Goal: Transaction & Acquisition: Purchase product/service

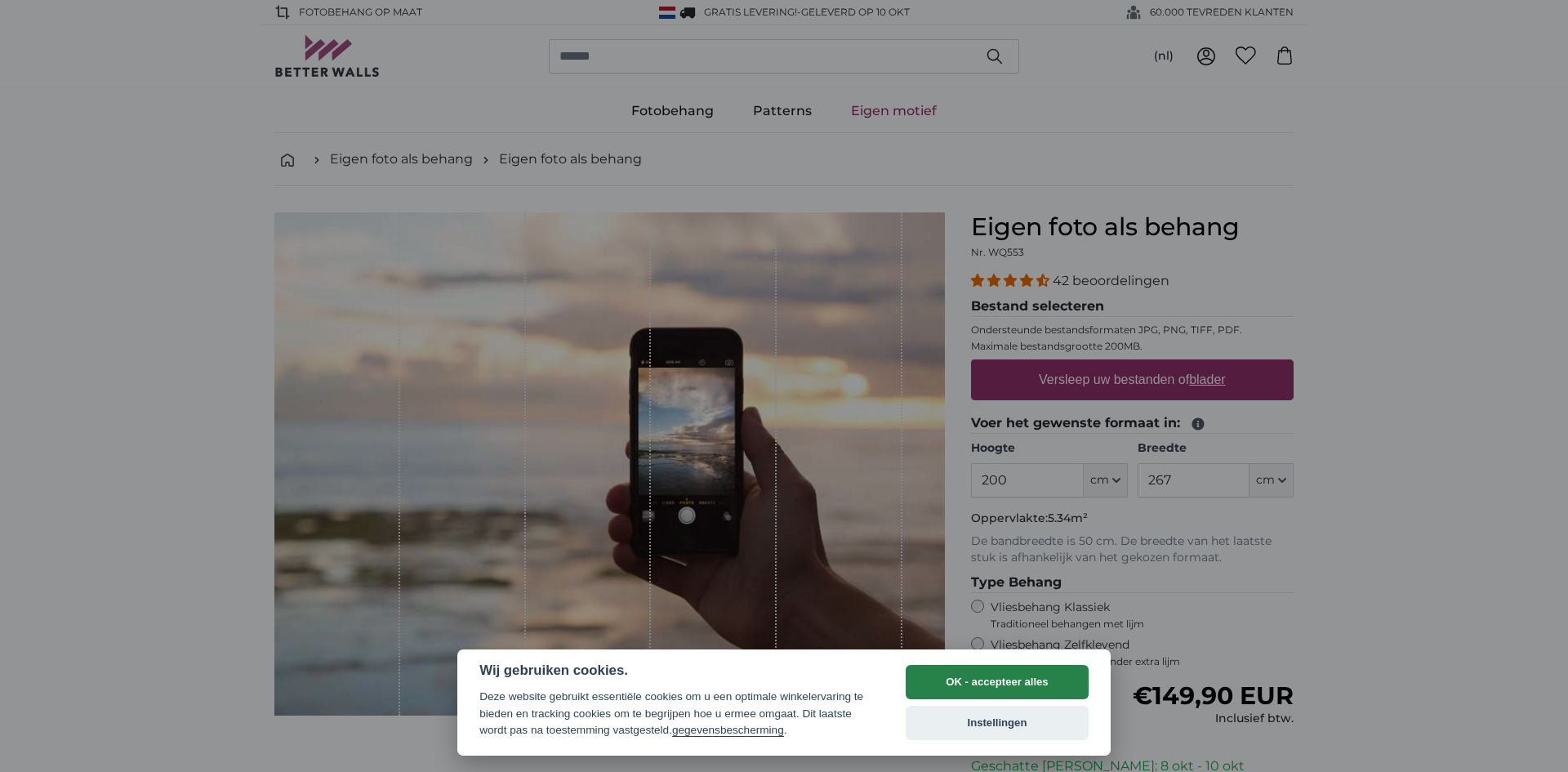
click at [1057, 679] on button "OK - accepteer alles" at bounding box center [996, 682] width 182 height 35
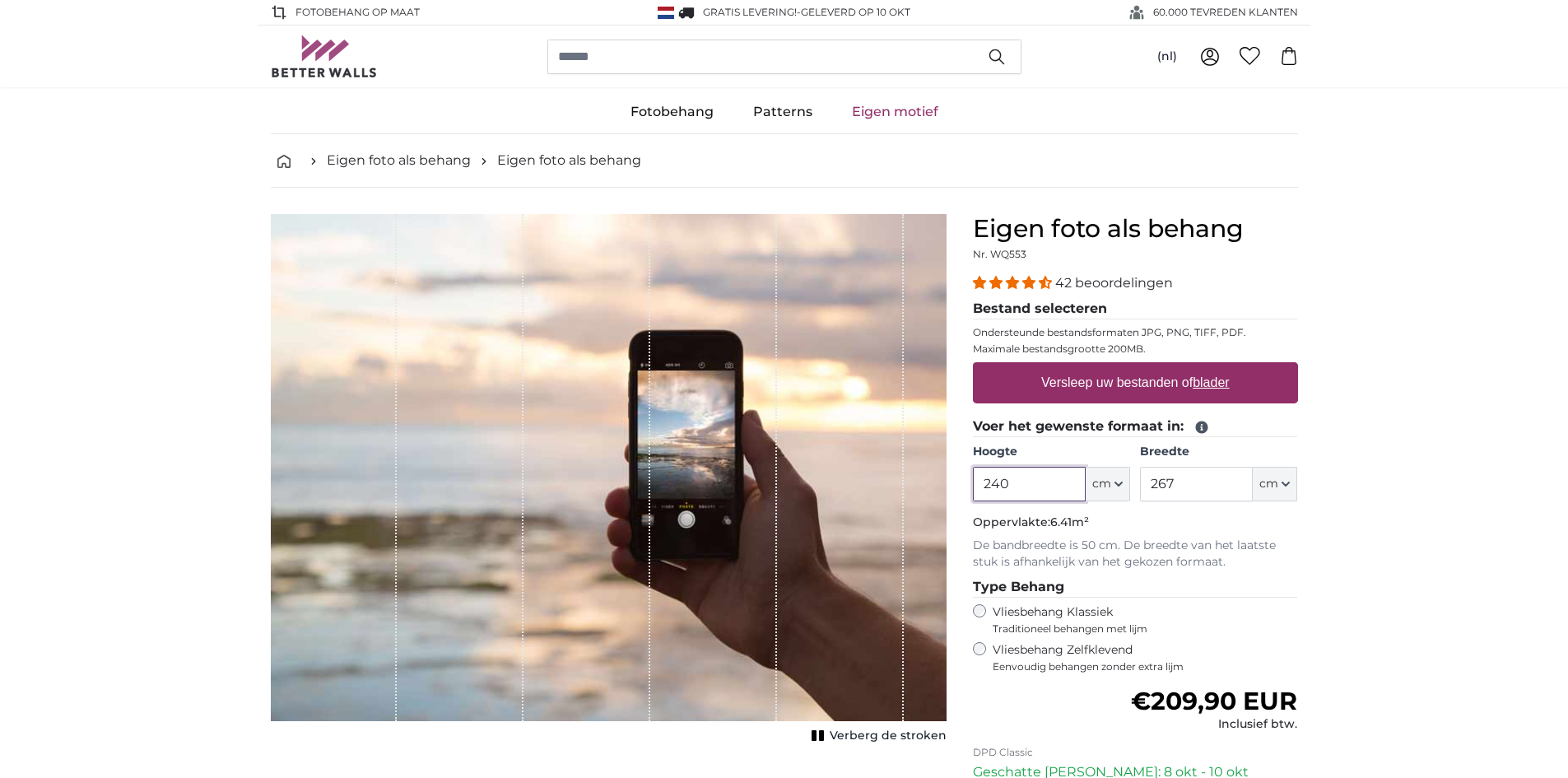
type input "240"
drag, startPoint x: 1183, startPoint y: 483, endPoint x: 1150, endPoint y: 492, distance: 34.2
click at [1150, 492] on input "267" at bounding box center [1196, 484] width 113 height 35
type input "500"
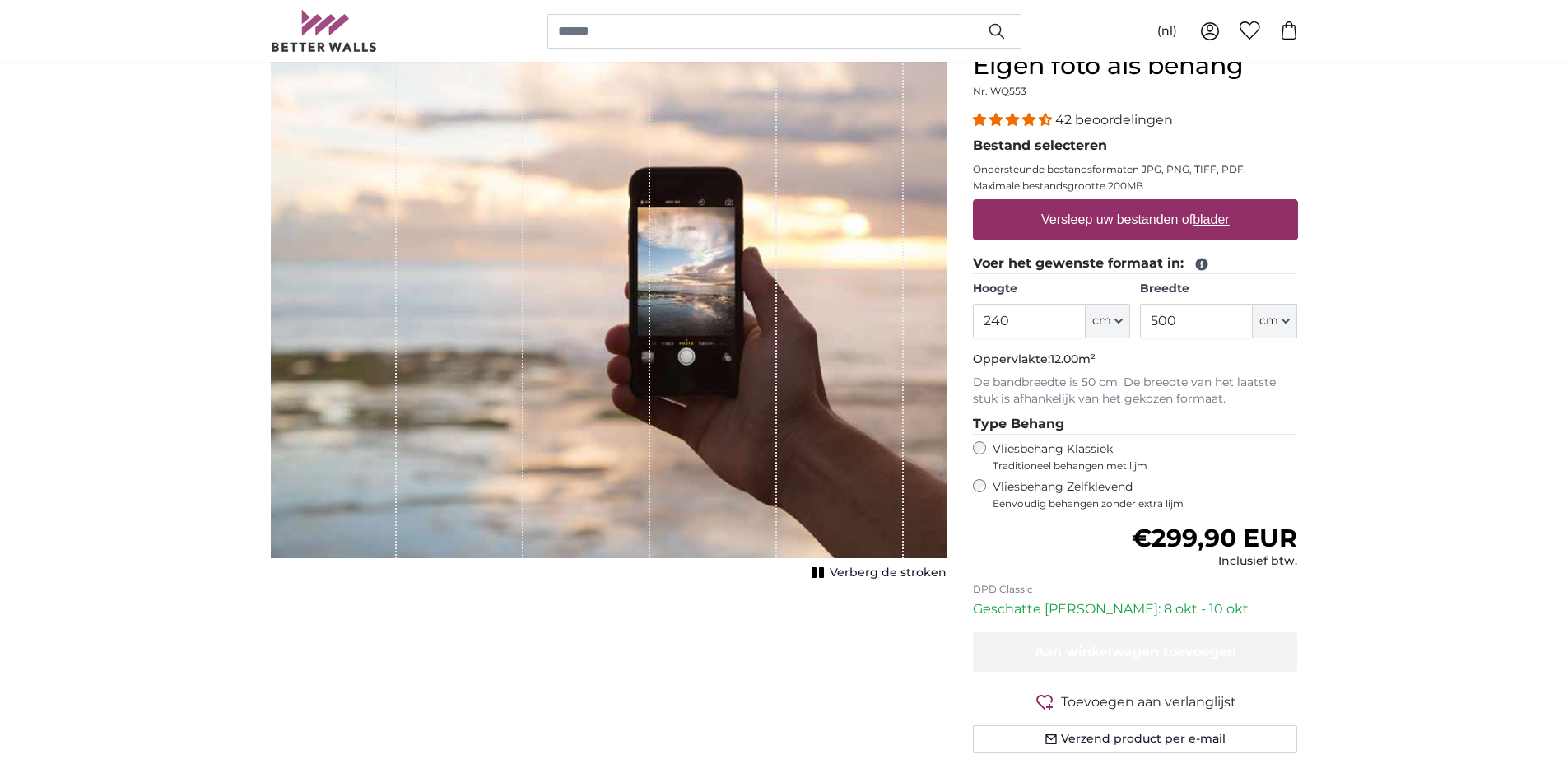
scroll to position [165, 0]
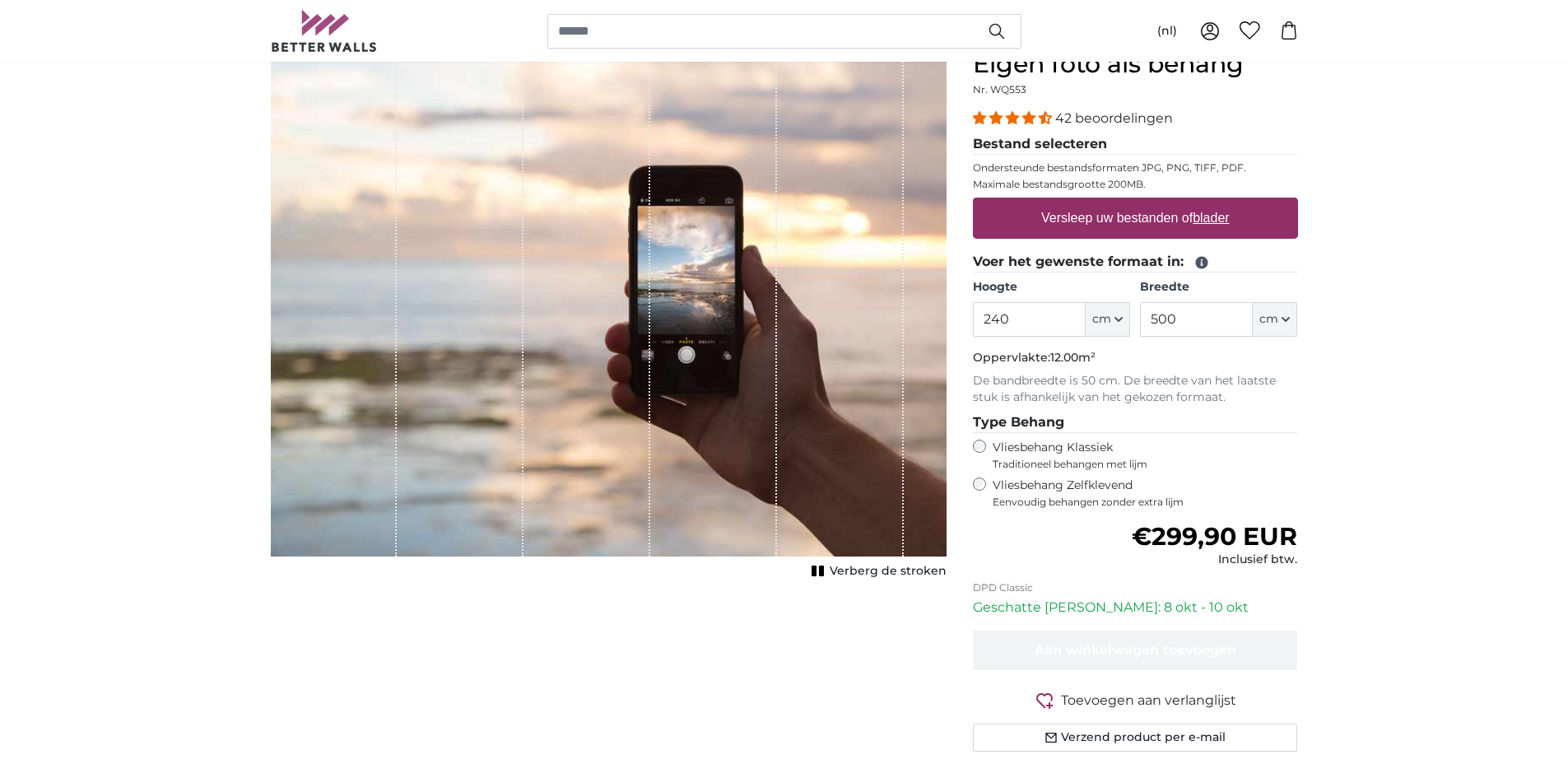
click at [1131, 483] on label "Vliesbehang Zelfklevend Eenvoudig behangen zonder extra lijm" at bounding box center [1146, 493] width 306 height 31
click at [1105, 458] on span "Traditioneel behangen met lijm" at bounding box center [1130, 464] width 275 height 13
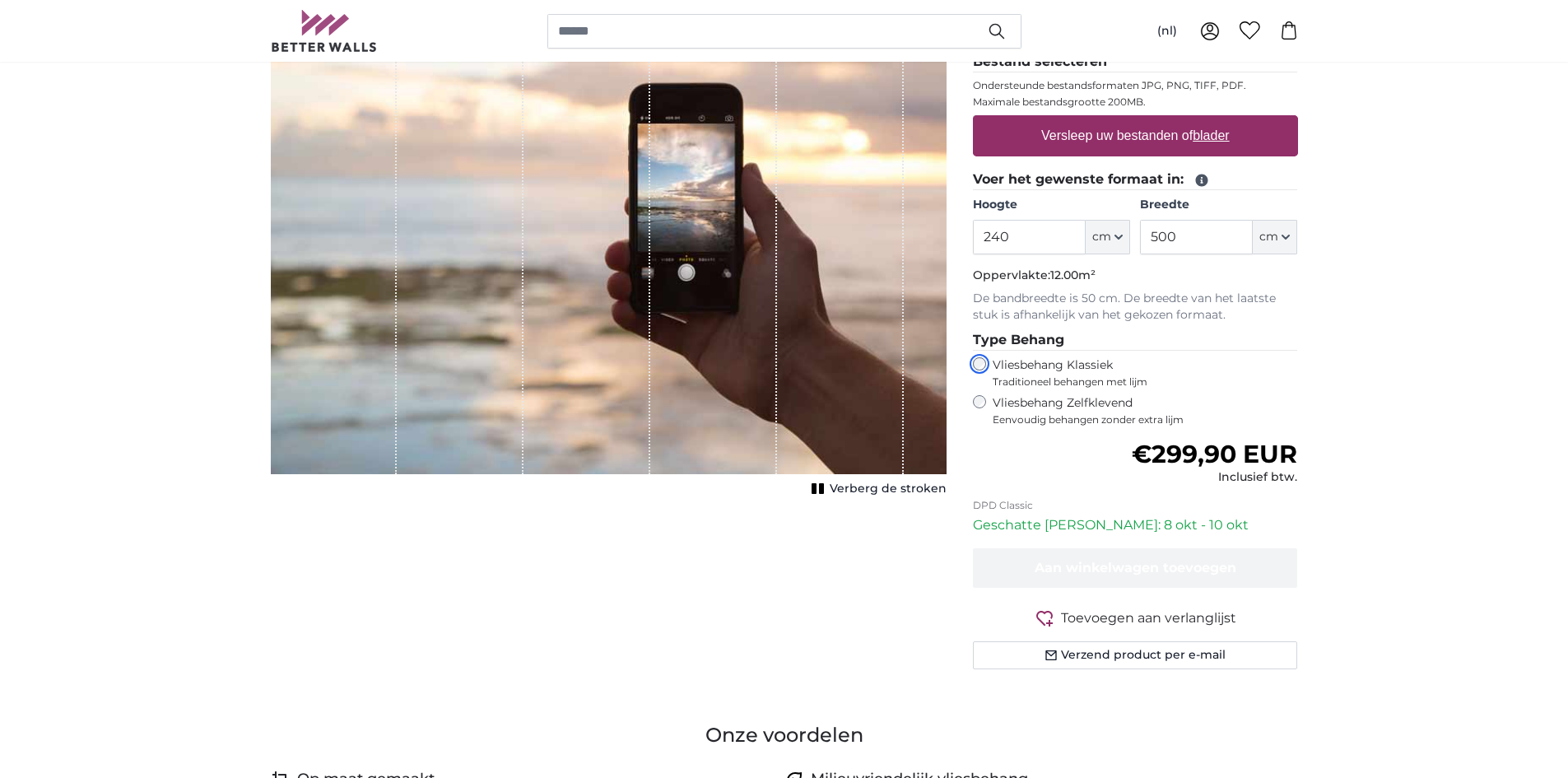
scroll to position [82, 0]
